Goal: Task Accomplishment & Management: Manage account settings

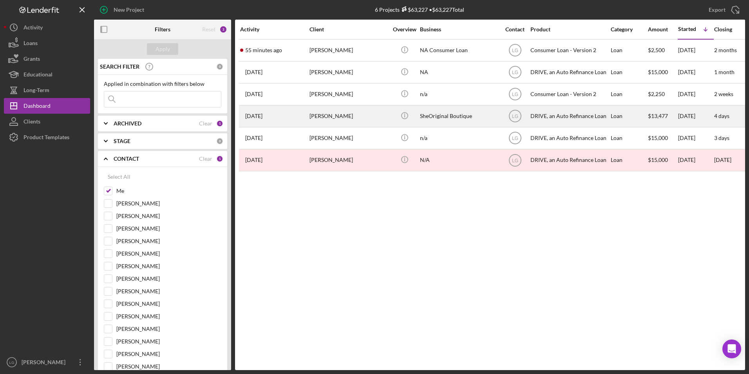
scroll to position [117, 0]
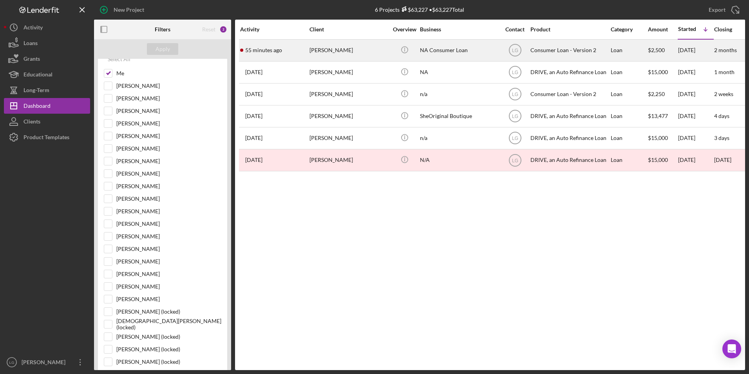
click at [366, 49] on div "[PERSON_NAME]" at bounding box center [348, 50] width 78 height 21
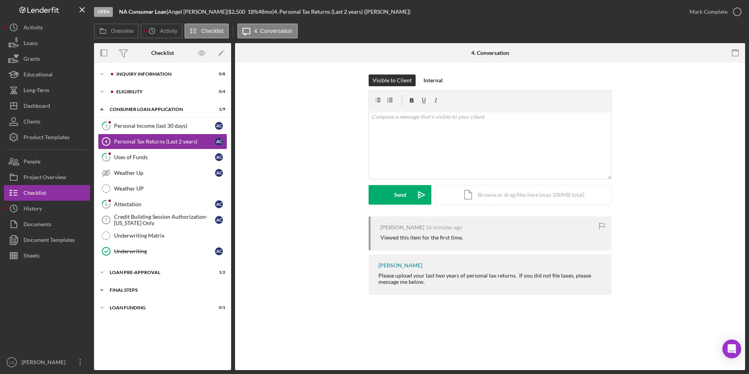
drag, startPoint x: 129, startPoint y: 308, endPoint x: 128, endPoint y: 293, distance: 15.3
click at [129, 307] on div "Loan Funding" at bounding box center [158, 307] width 96 height 5
drag, startPoint x: 126, startPoint y: 287, endPoint x: 126, endPoint y: 280, distance: 7.0
click at [126, 284] on div "Icon/Expander FINAL STEPS 0 / 10" at bounding box center [162, 290] width 137 height 16
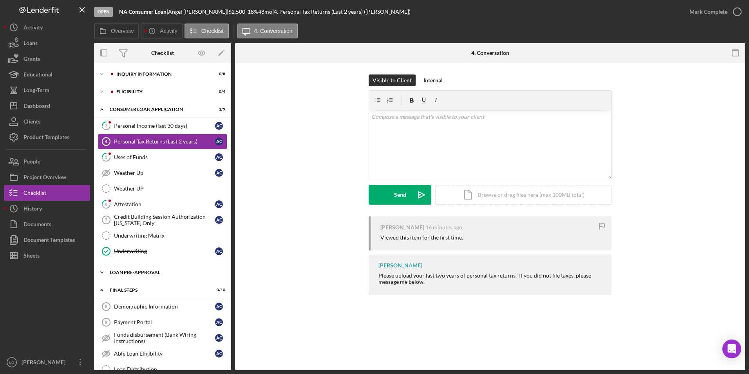
click at [126, 269] on div "Icon/Expander Loan Pre-Approval 1 / 2" at bounding box center [162, 272] width 137 height 16
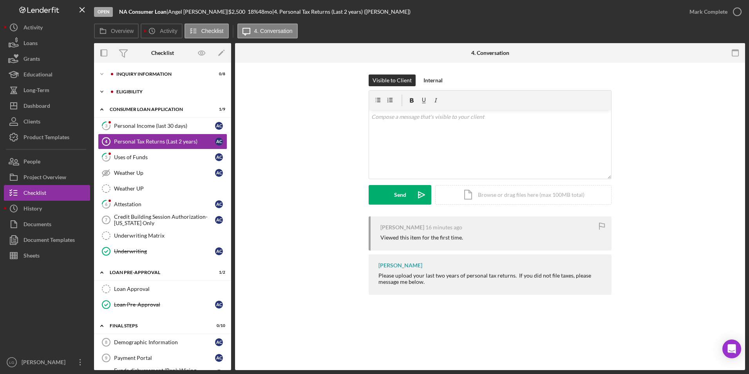
click at [129, 92] on div "Eligibility" at bounding box center [168, 91] width 105 height 5
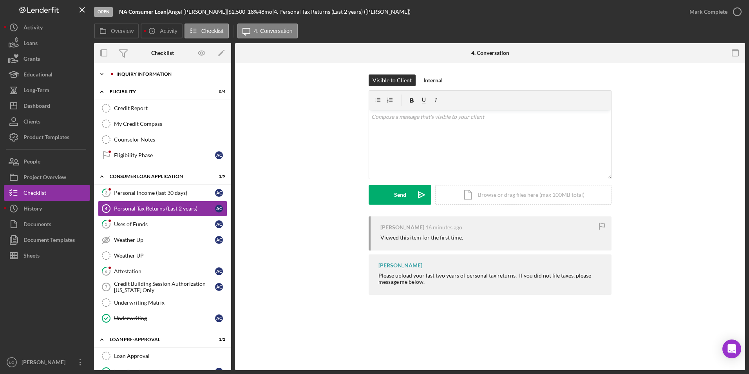
click at [134, 76] on div "Inquiry Information" at bounding box center [168, 74] width 105 height 5
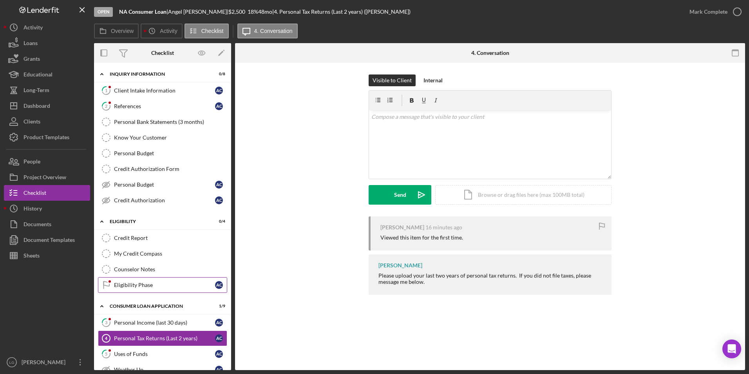
click at [135, 283] on div "Eligibility Phase" at bounding box center [164, 285] width 101 height 6
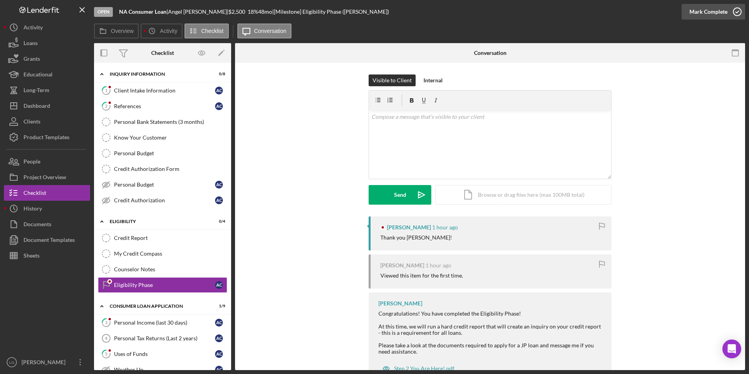
click at [713, 10] on div "Mark Complete" at bounding box center [708, 12] width 38 height 16
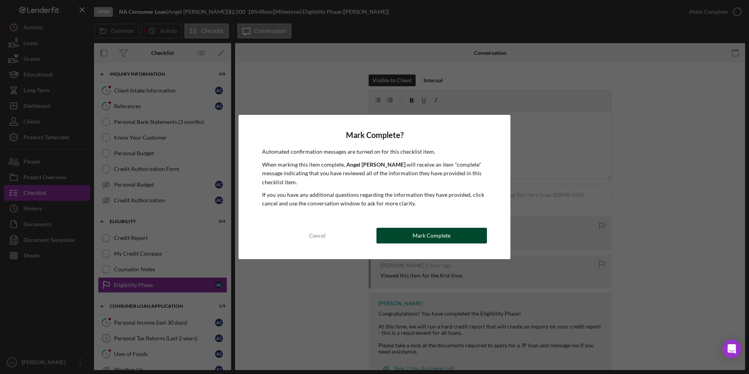
click at [414, 235] on div "Mark Complete" at bounding box center [431, 236] width 38 height 16
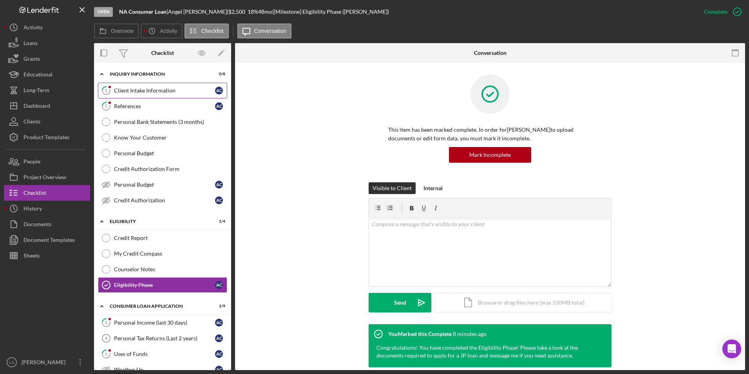
drag, startPoint x: 169, startPoint y: 91, endPoint x: 206, endPoint y: 86, distance: 37.1
click at [169, 91] on div "Client Intake Information" at bounding box center [164, 90] width 101 height 6
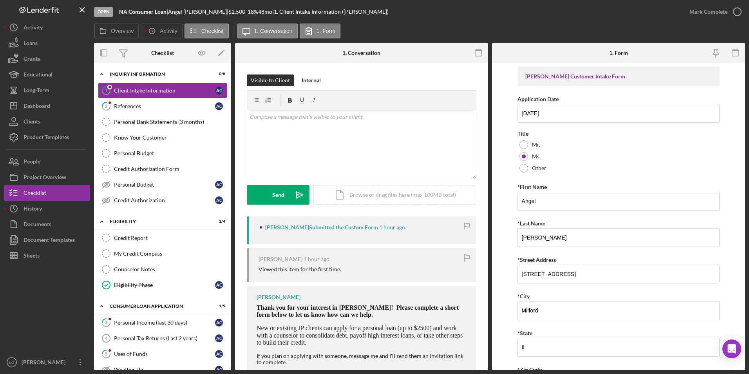
scroll to position [21, 0]
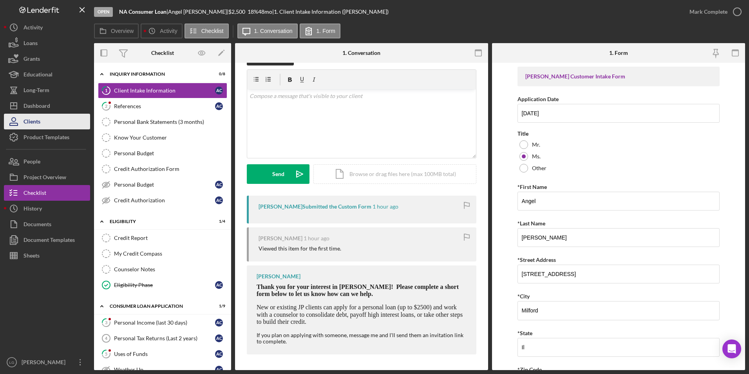
click at [61, 114] on button "Clients" at bounding box center [47, 122] width 86 height 16
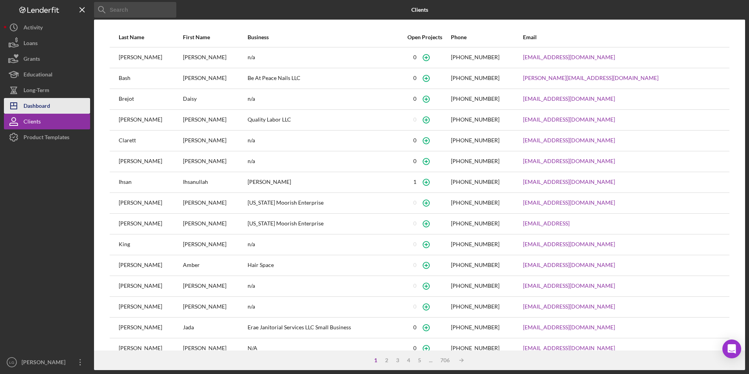
click at [56, 104] on button "Icon/Dashboard Dashboard" at bounding box center [47, 106] width 86 height 16
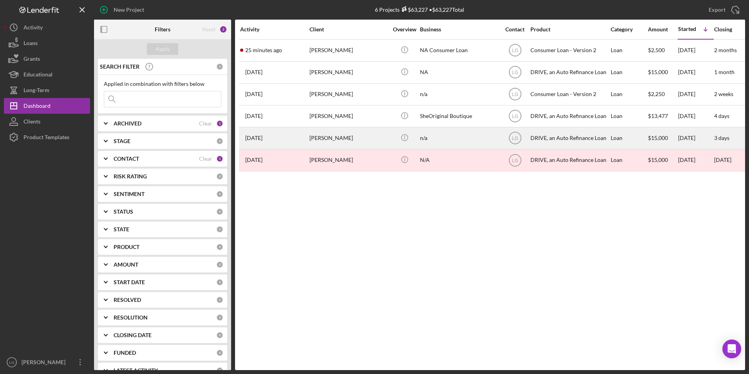
click at [330, 144] on div "[PERSON_NAME]" at bounding box center [348, 138] width 78 height 21
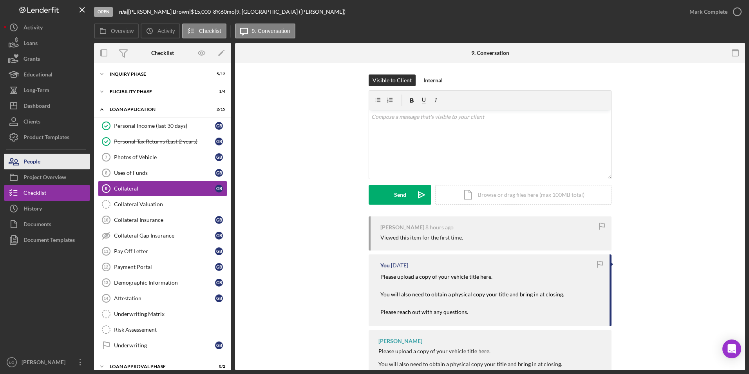
click at [46, 155] on button "People" at bounding box center [47, 162] width 86 height 16
